Goal: Task Accomplishment & Management: Manage account settings

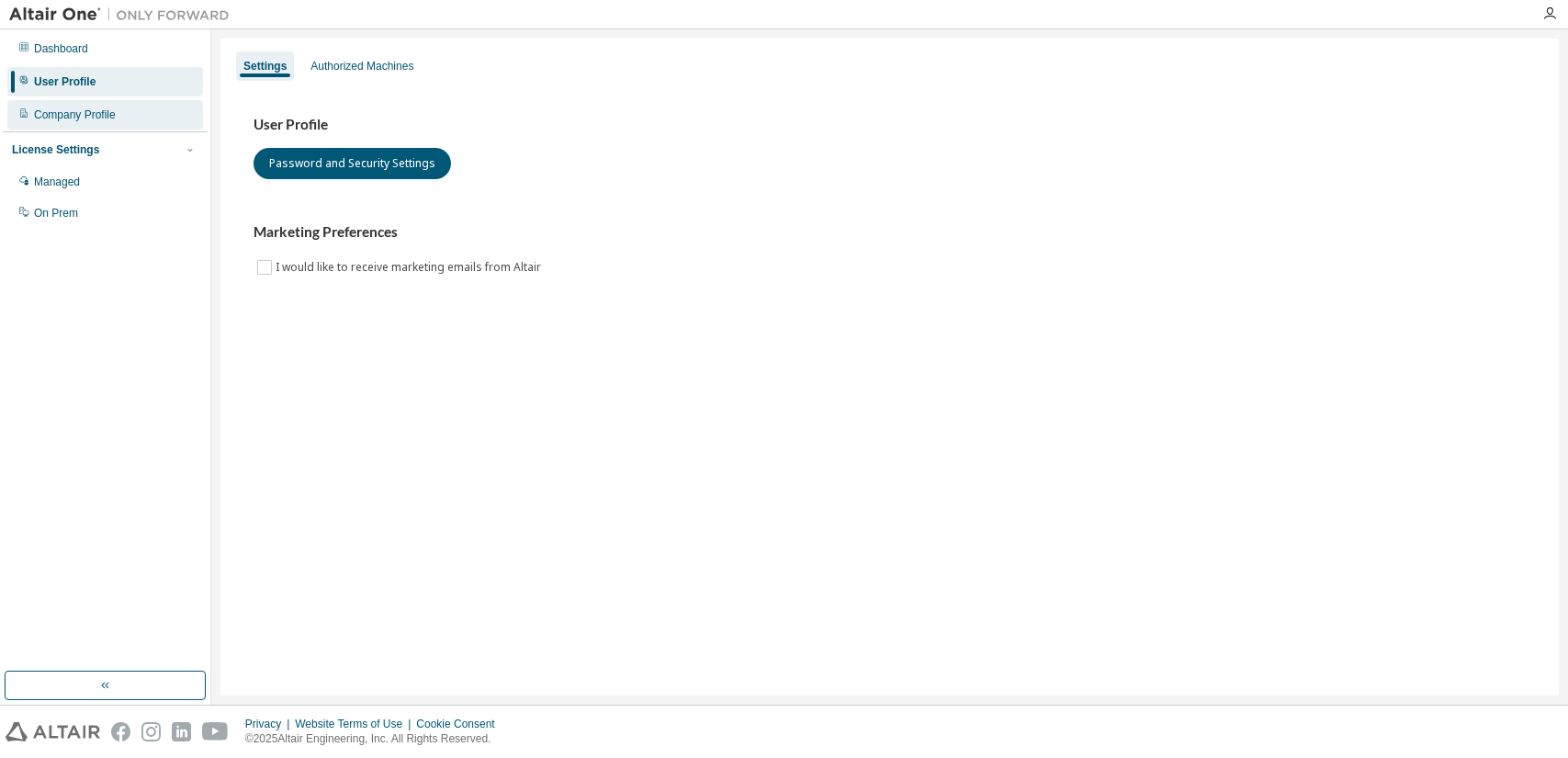
click at [58, 116] on div "Company Profile" at bounding box center [75, 114] width 82 height 14
